Goal: Transaction & Acquisition: Purchase product/service

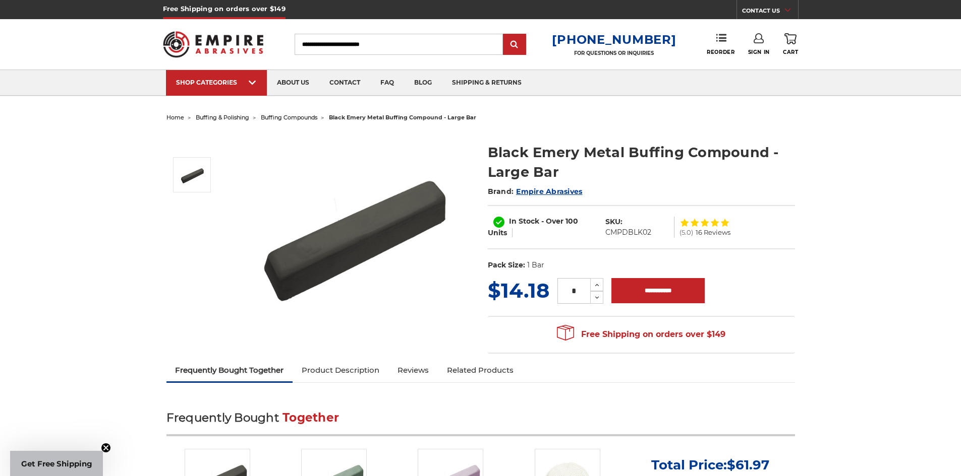
click at [221, 118] on span "buffing & polishing" at bounding box center [222, 117] width 53 height 7
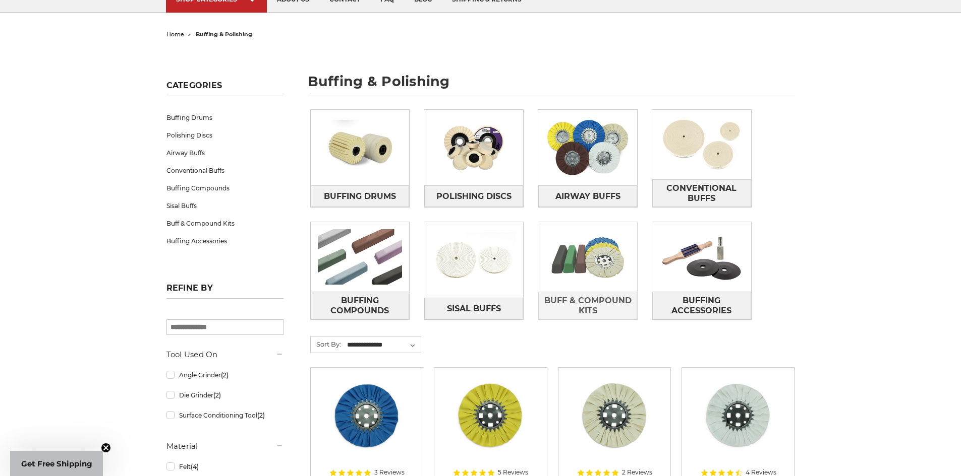
scroll to position [101, 0]
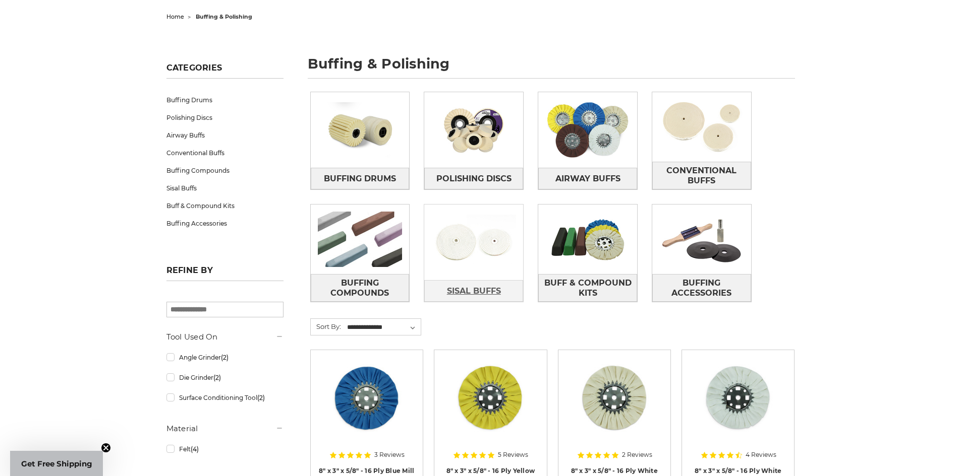
click at [484, 290] on span "Sisal Buffs" at bounding box center [474, 291] width 54 height 17
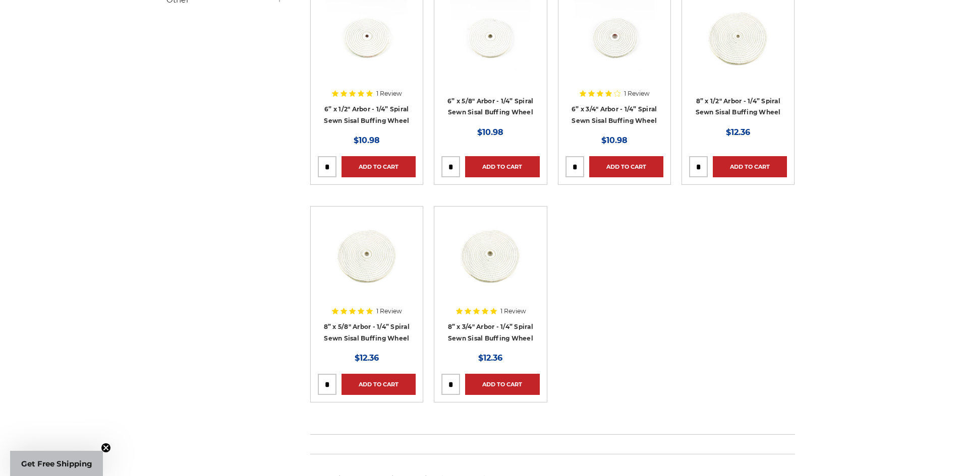
scroll to position [252, 0]
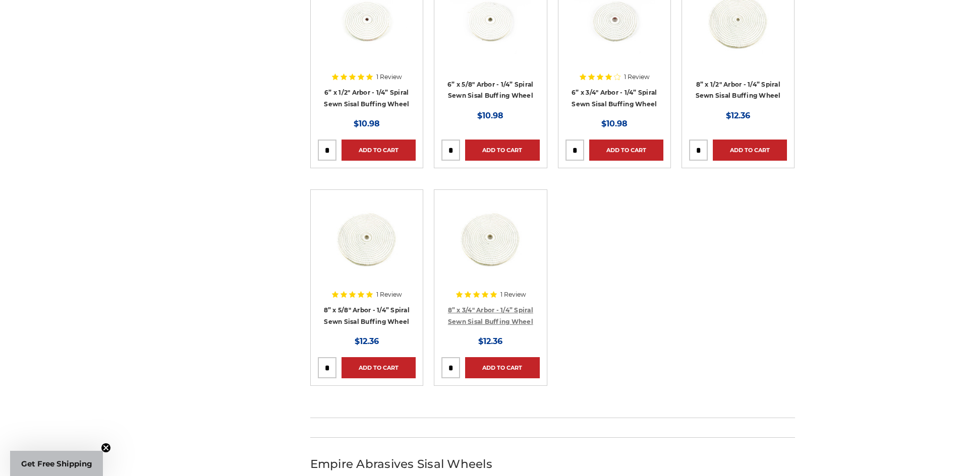
click at [481, 307] on link "8” x 3/4" Arbor - 1/4” Spiral Sewn Sisal Buffing Wheel" at bounding box center [490, 316] width 85 height 19
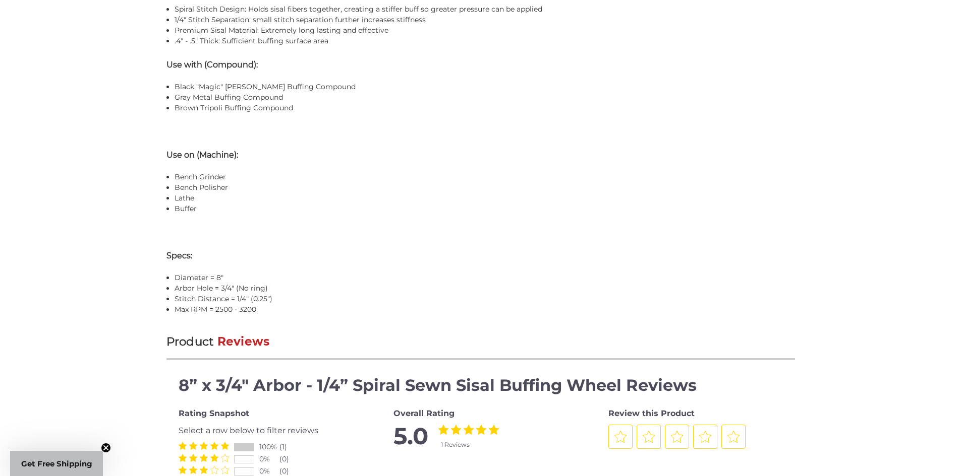
scroll to position [908, 0]
